Goal: Task Accomplishment & Management: Manage account settings

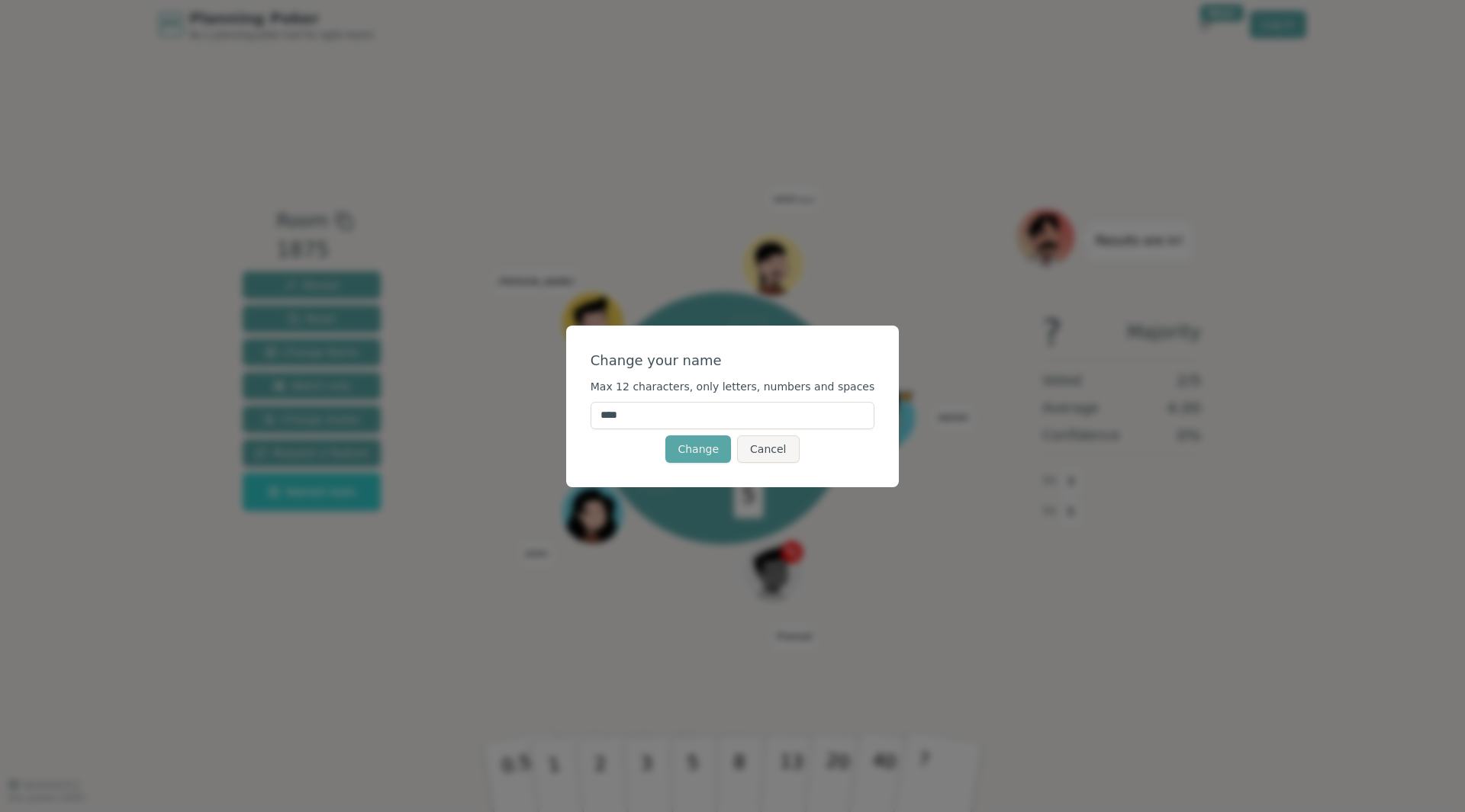
click at [625, 417] on input "****" at bounding box center [732, 415] width 284 height 28
type input "*******"
click at [679, 444] on button "Change" at bounding box center [698, 449] width 66 height 28
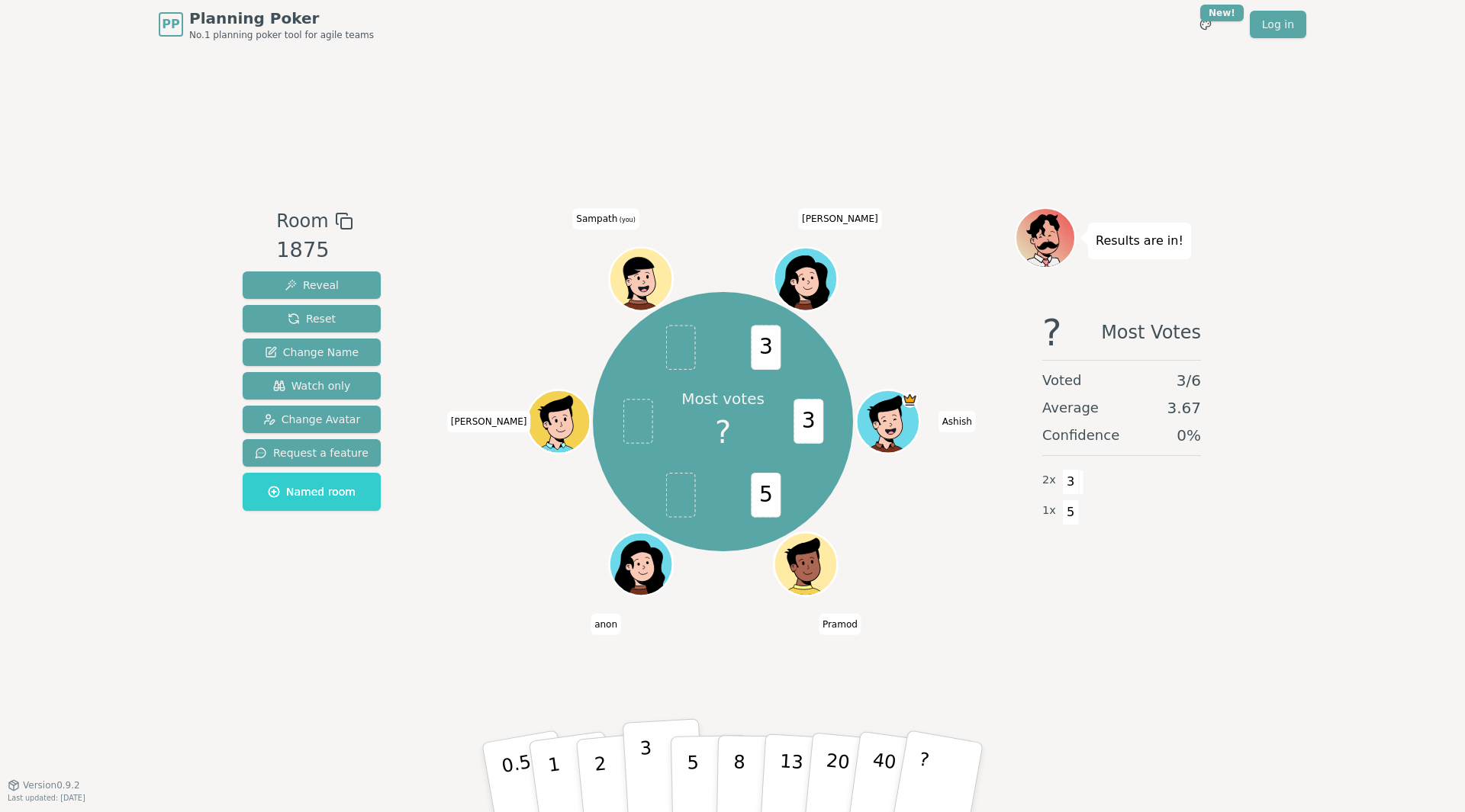
click at [650, 768] on p "3" at bounding box center [648, 779] width 17 height 83
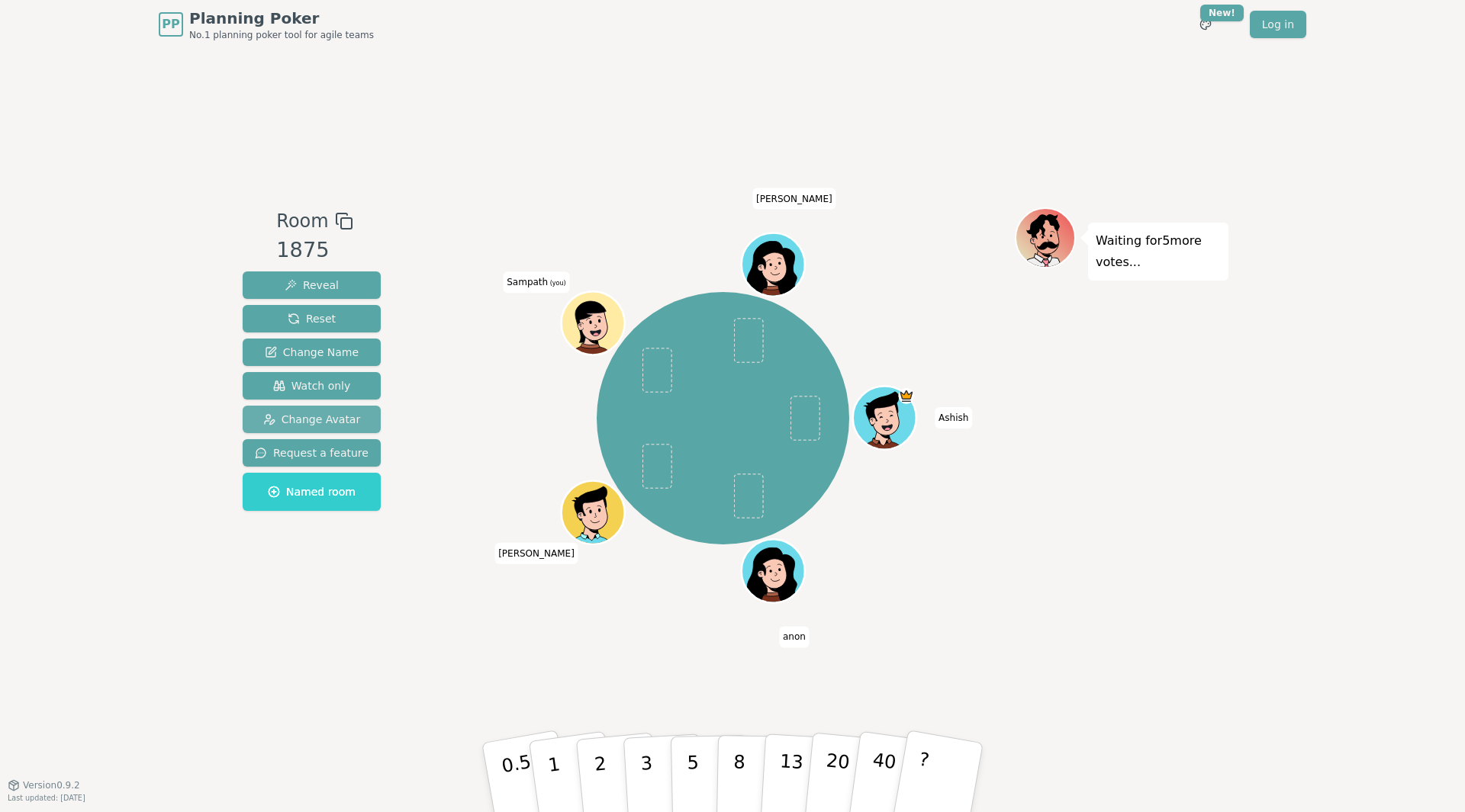
click at [319, 421] on span "Change Avatar" at bounding box center [312, 419] width 98 height 15
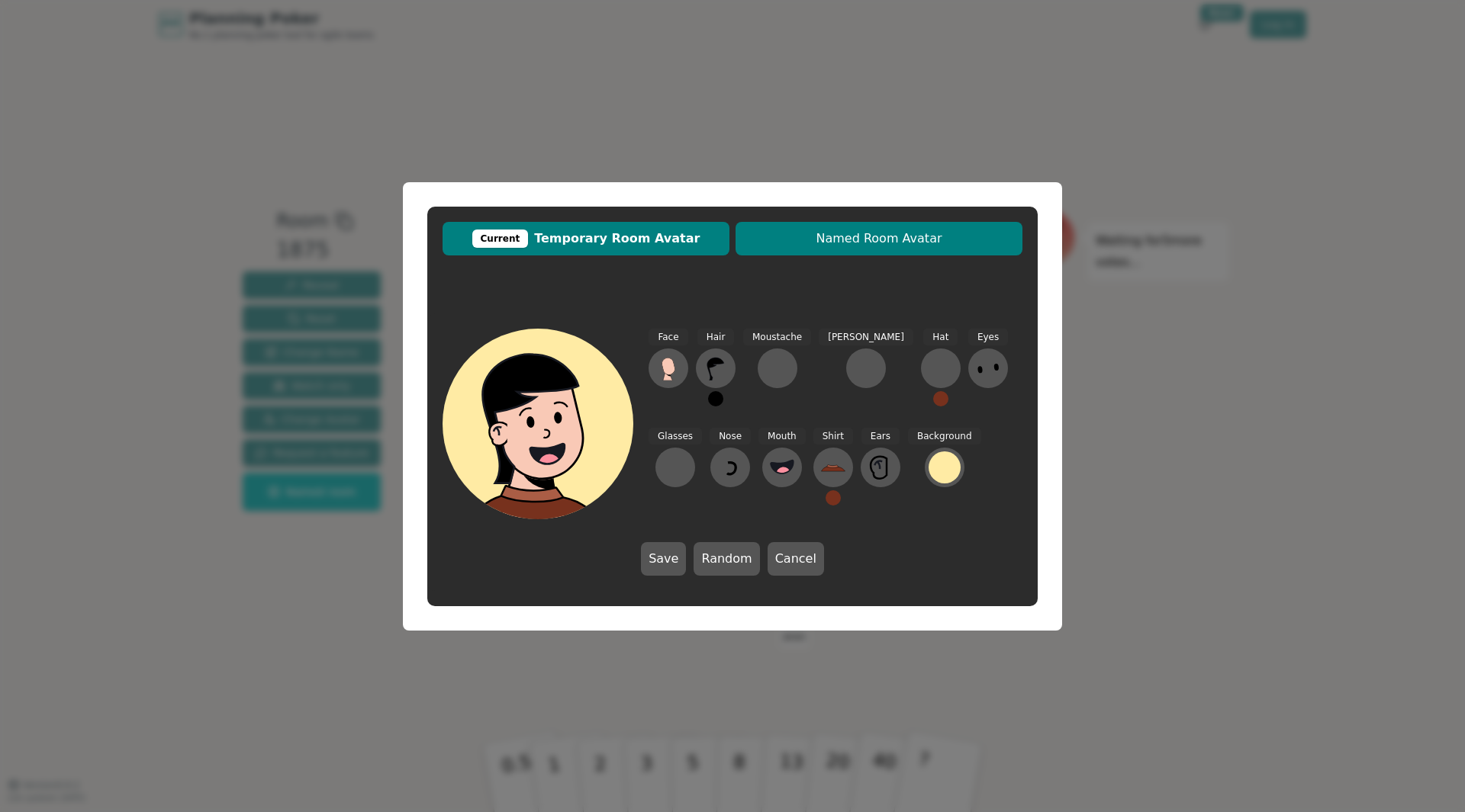
click at [886, 239] on span "Named Room Avatar" at bounding box center [879, 238] width 272 height 18
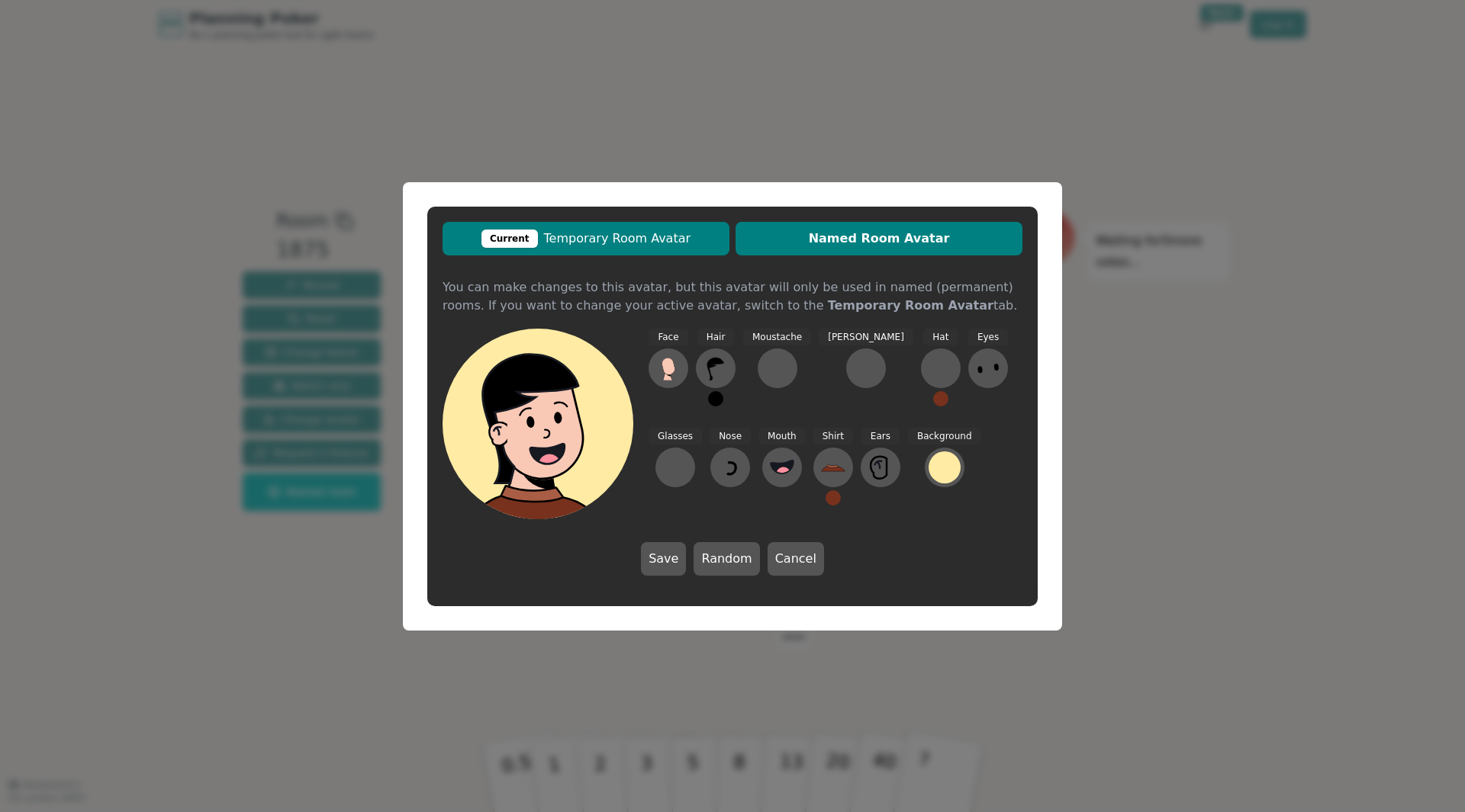
click at [634, 238] on span "Current Temporary Room Avatar" at bounding box center [586, 238] width 272 height 18
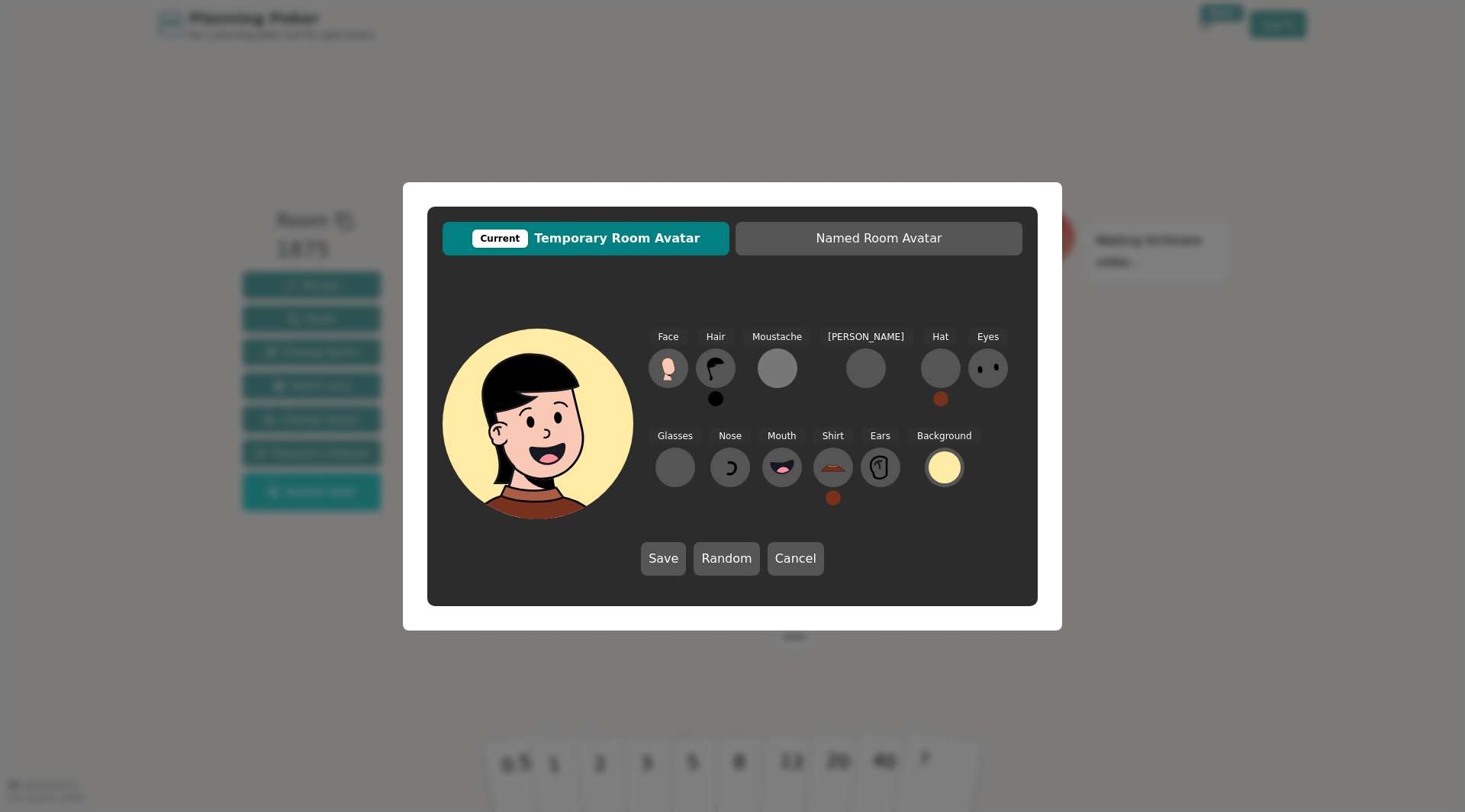
click at [770, 373] on div at bounding box center [777, 368] width 24 height 24
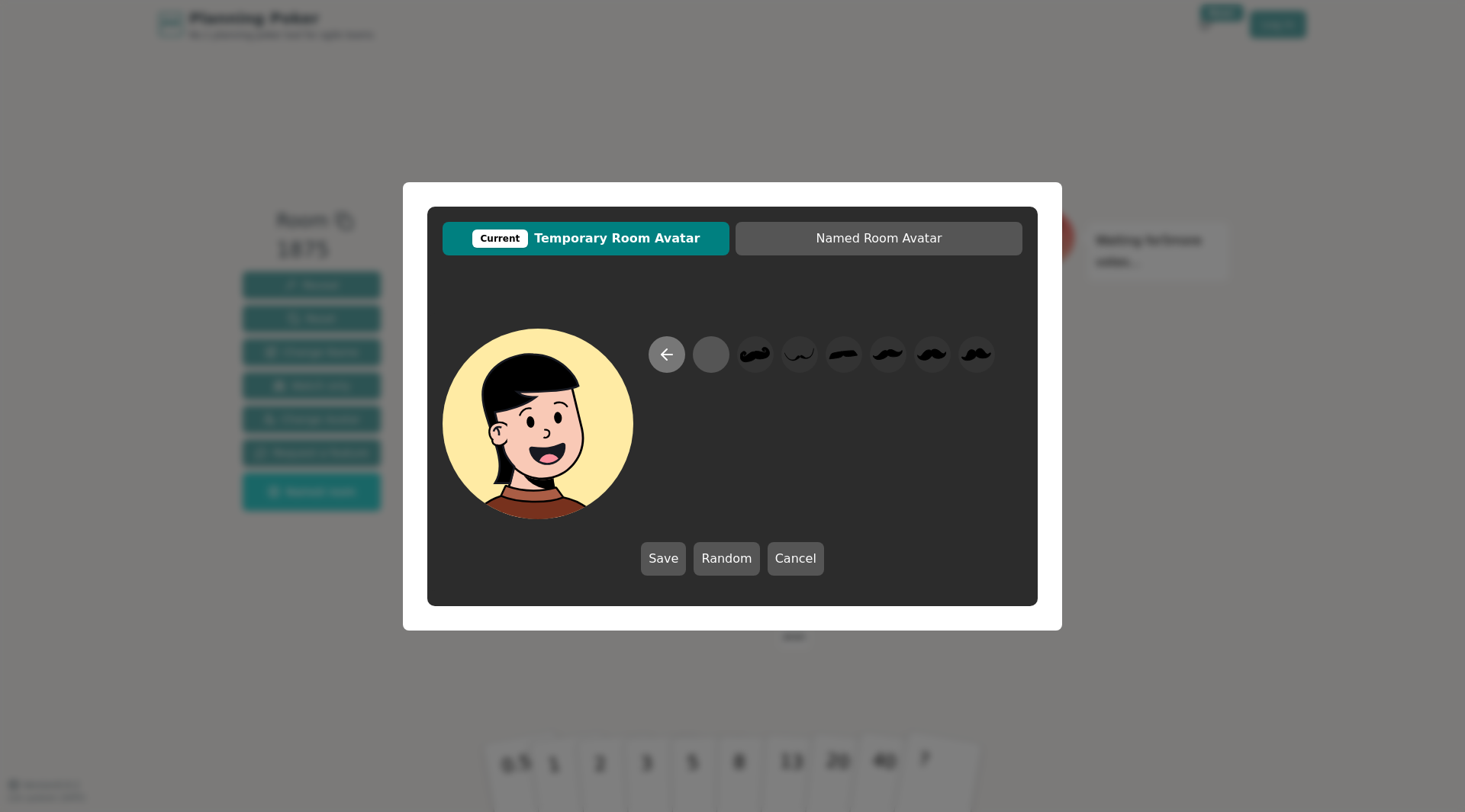
click at [669, 364] on button at bounding box center [667, 355] width 37 height 37
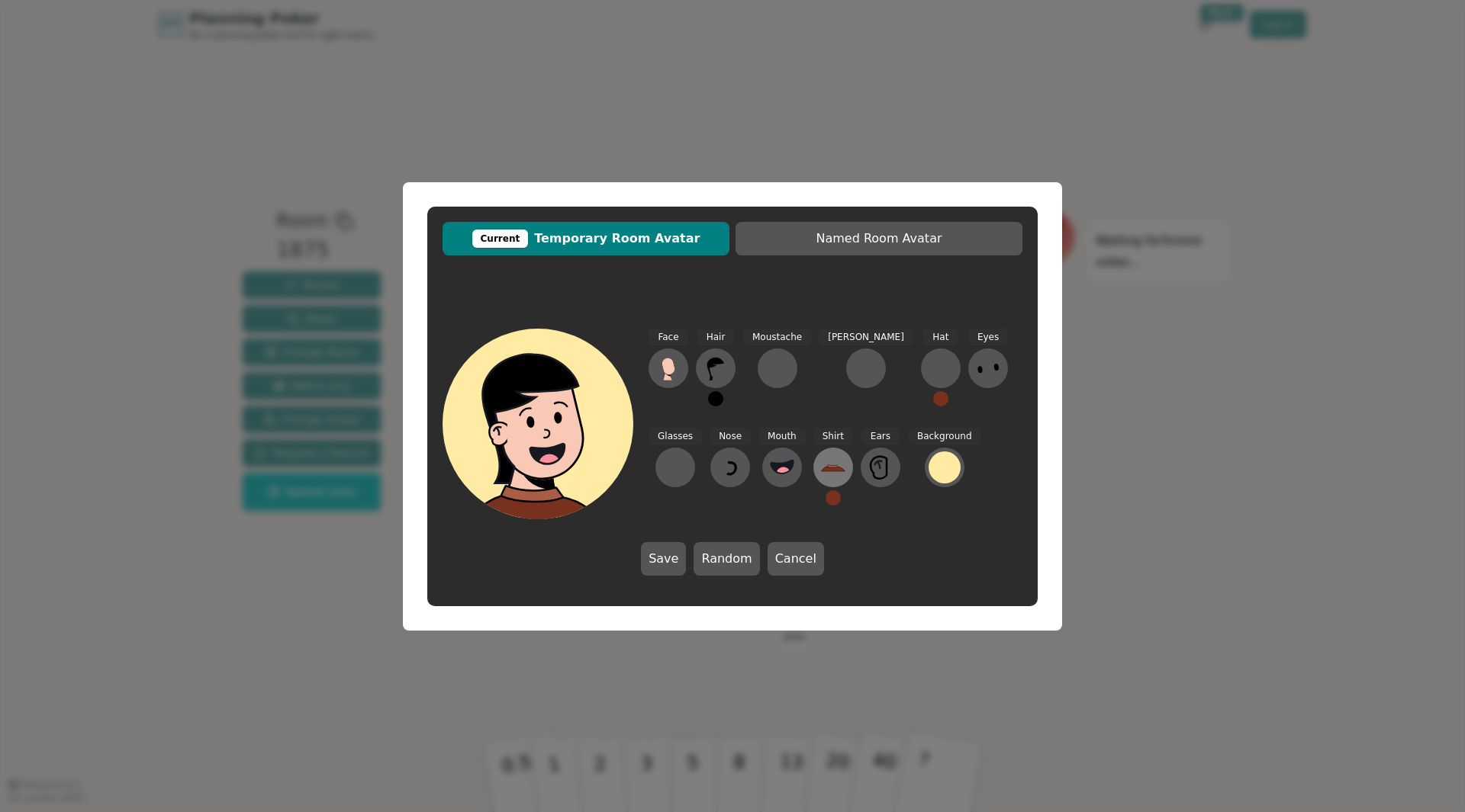
click at [821, 458] on icon at bounding box center [833, 467] width 24 height 24
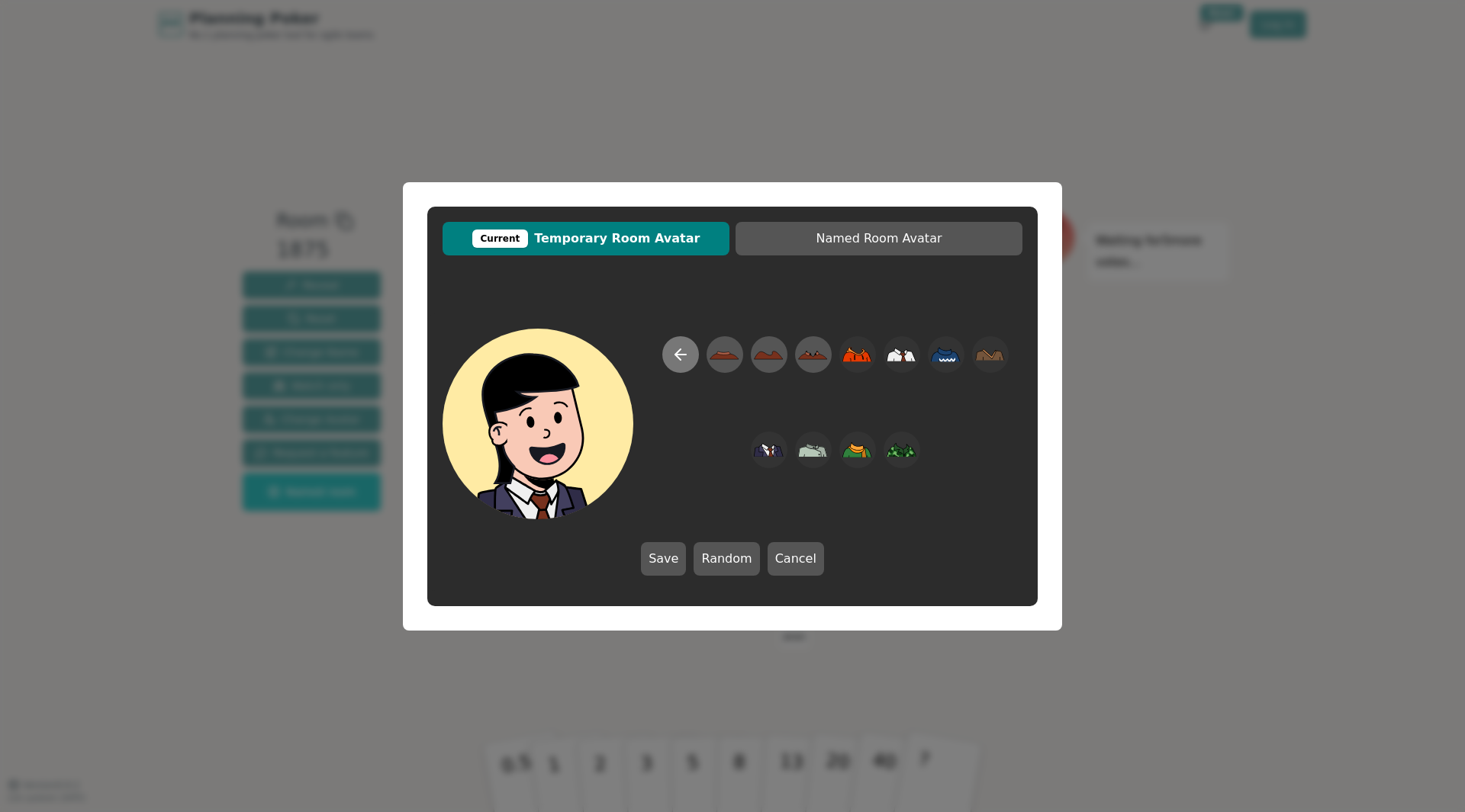
click at [684, 363] on icon at bounding box center [680, 354] width 18 height 18
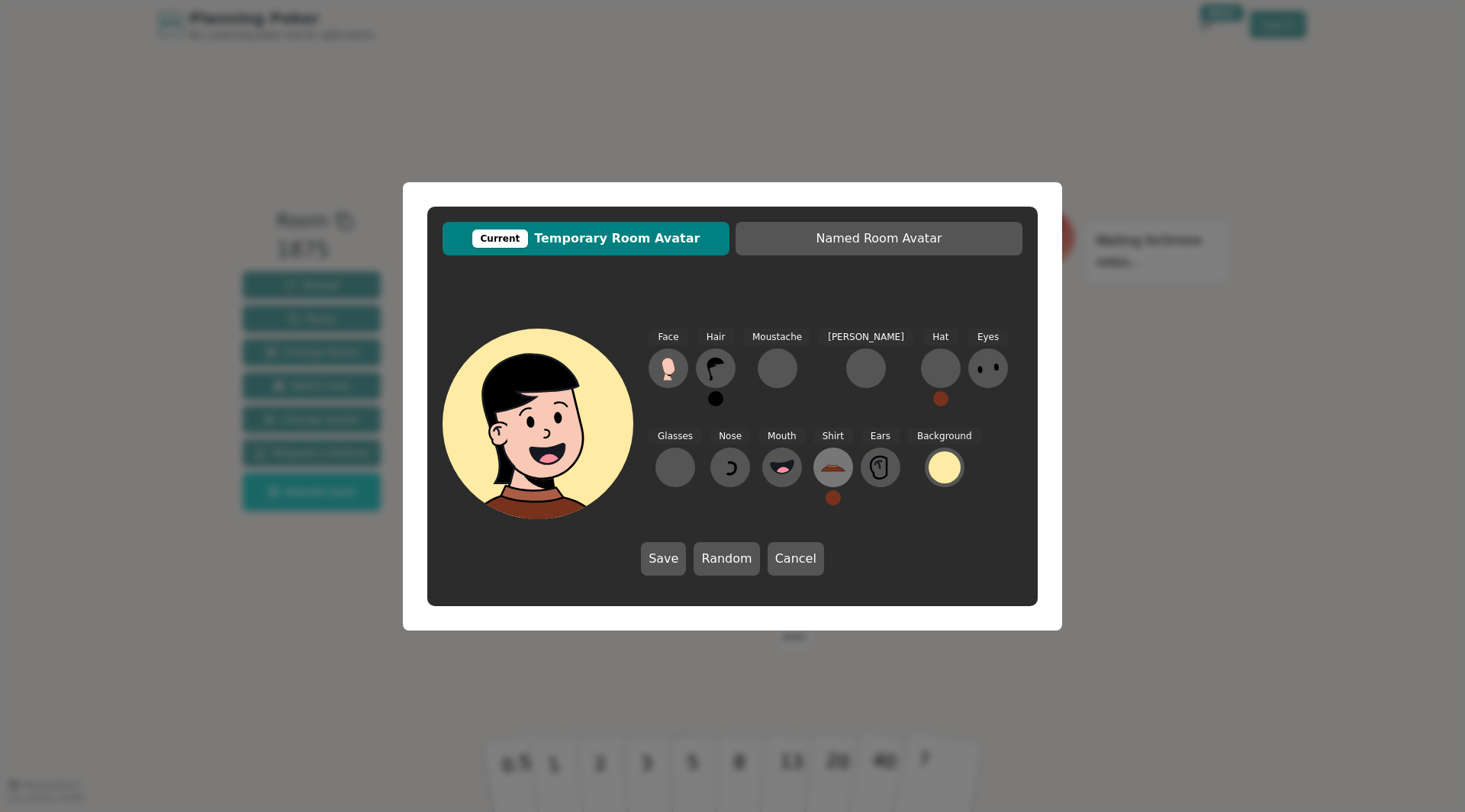
click at [821, 459] on icon at bounding box center [833, 467] width 24 height 24
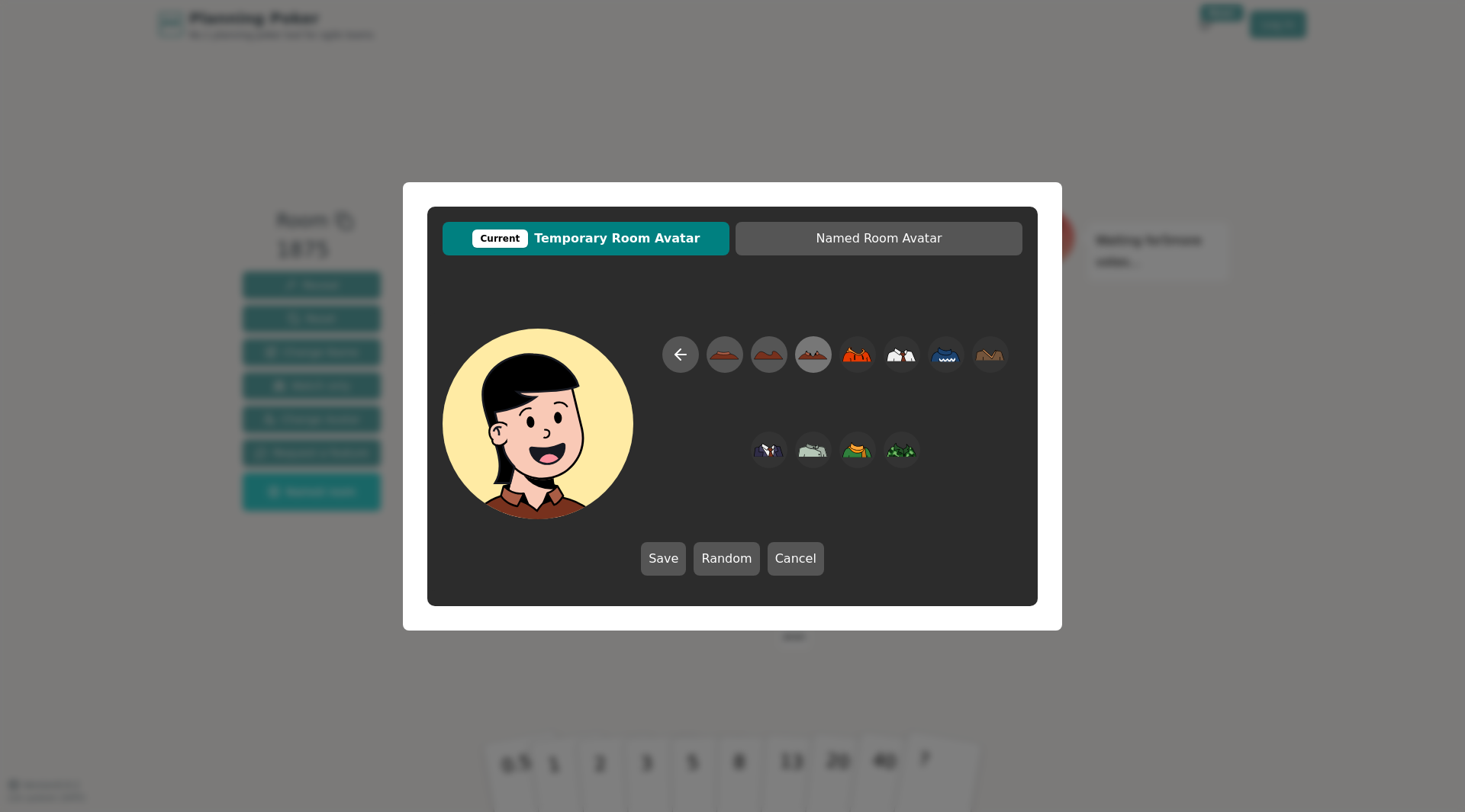
click at [802, 362] on icon at bounding box center [813, 353] width 30 height 34
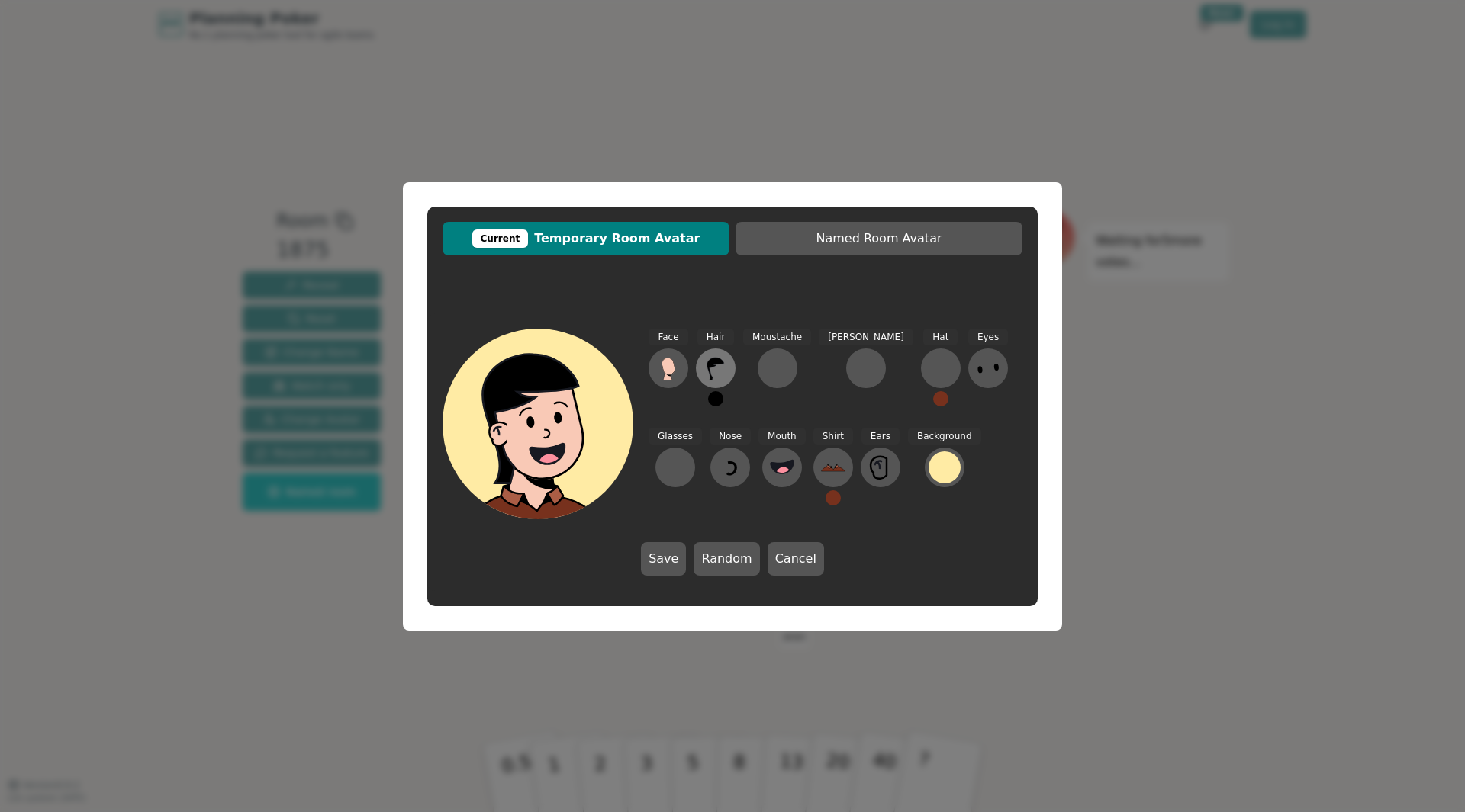
click at [721, 371] on icon at bounding box center [715, 368] width 24 height 24
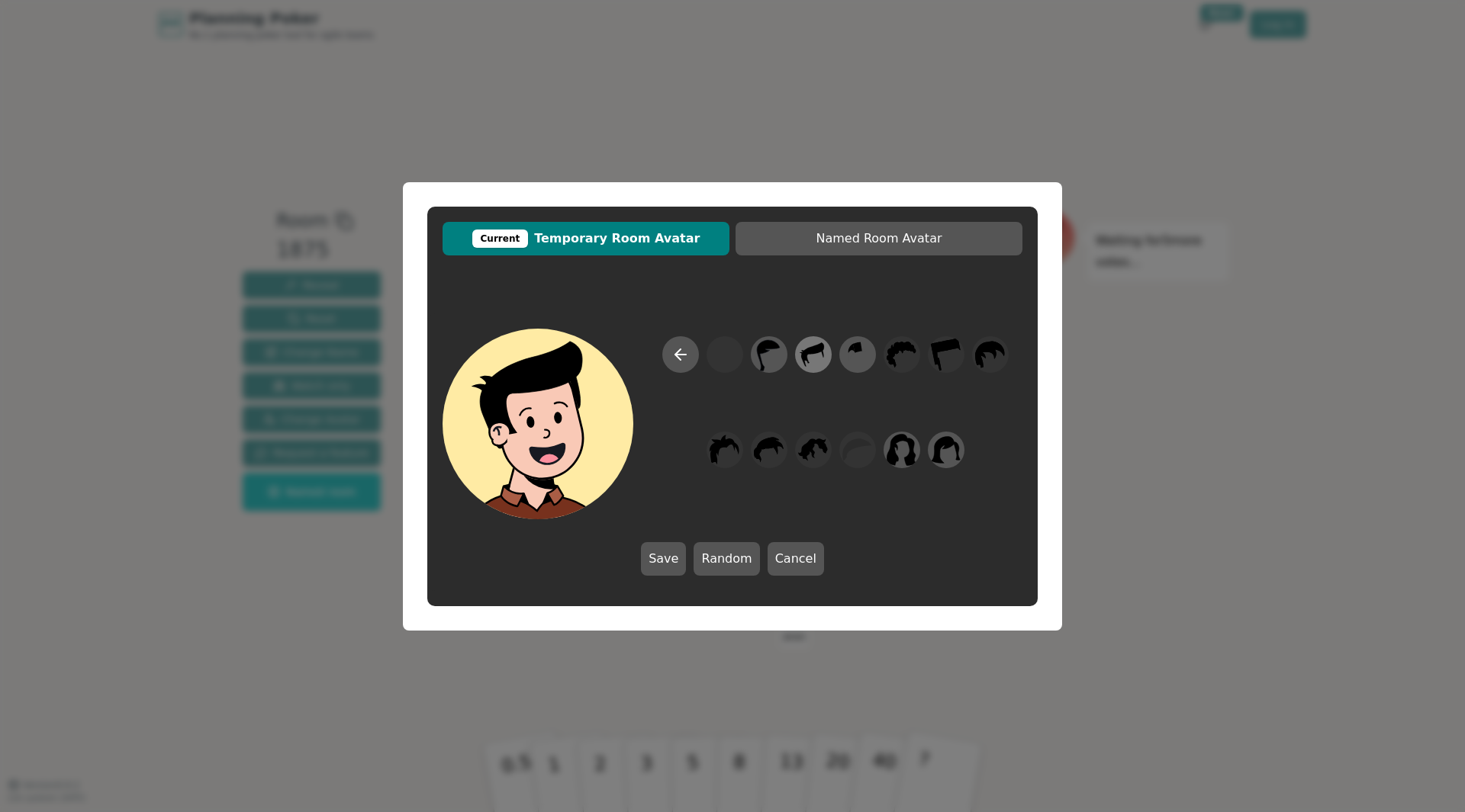
click at [805, 365] on icon at bounding box center [813, 354] width 23 height 24
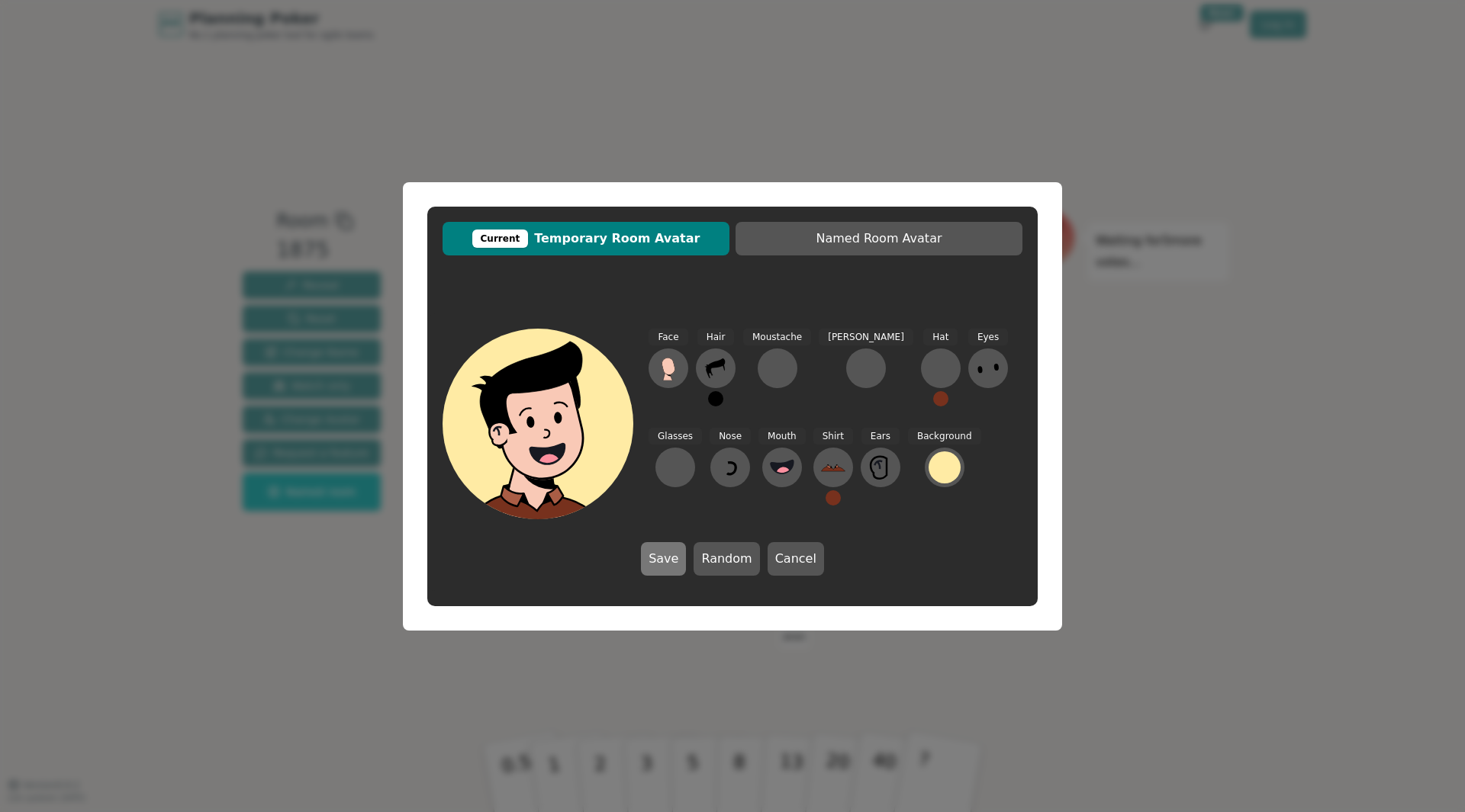
click at [675, 561] on button "Save" at bounding box center [664, 559] width 45 height 33
